Goal: Task Accomplishment & Management: Manage account settings

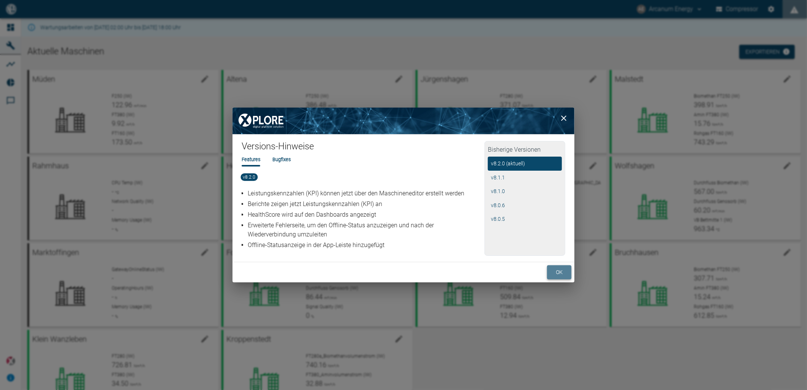
click at [557, 268] on button "ok" at bounding box center [559, 272] width 24 height 14
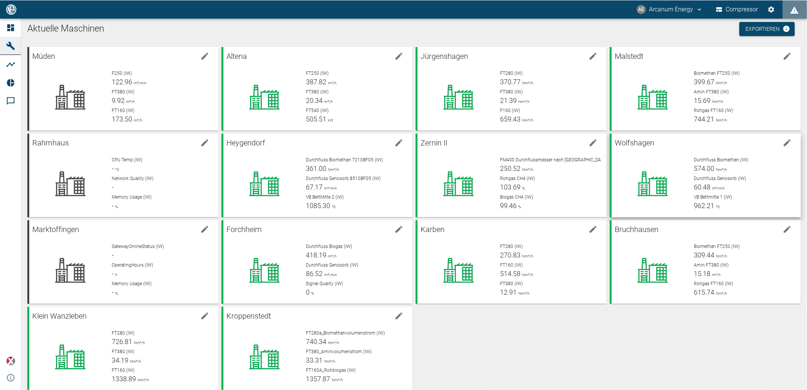
scroll to position [35, 0]
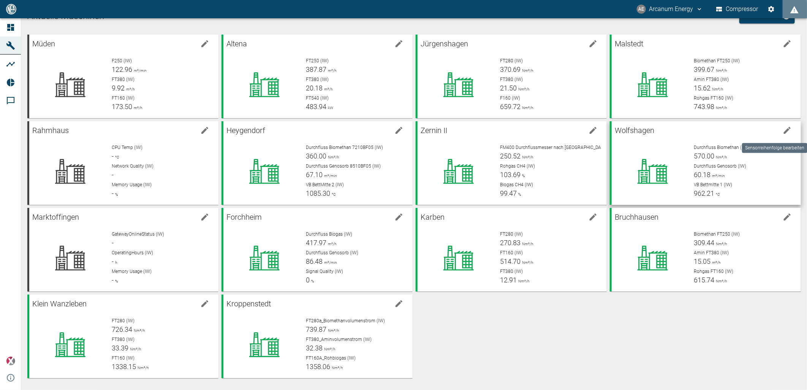
click at [784, 131] on icon "edit machine" at bounding box center [787, 130] width 7 height 7
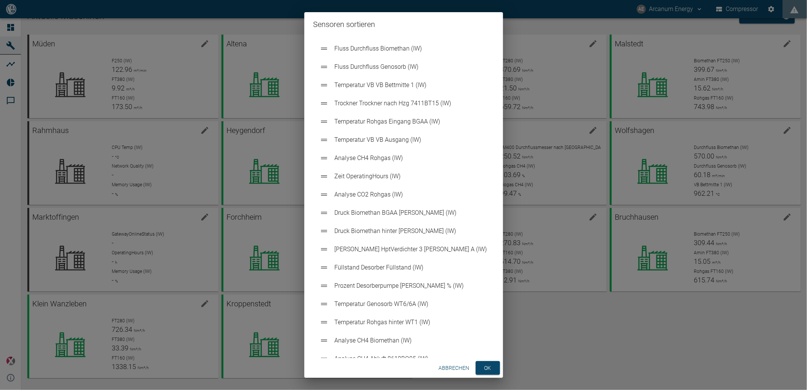
click at [454, 365] on button "Abbrechen" at bounding box center [454, 368] width 37 height 14
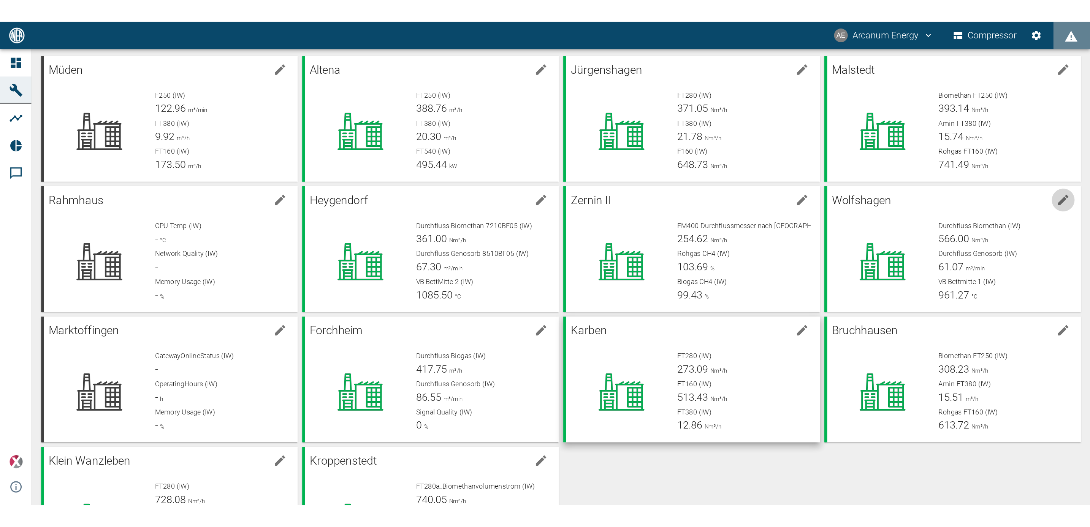
scroll to position [0, 0]
